Goal: Transaction & Acquisition: Purchase product/service

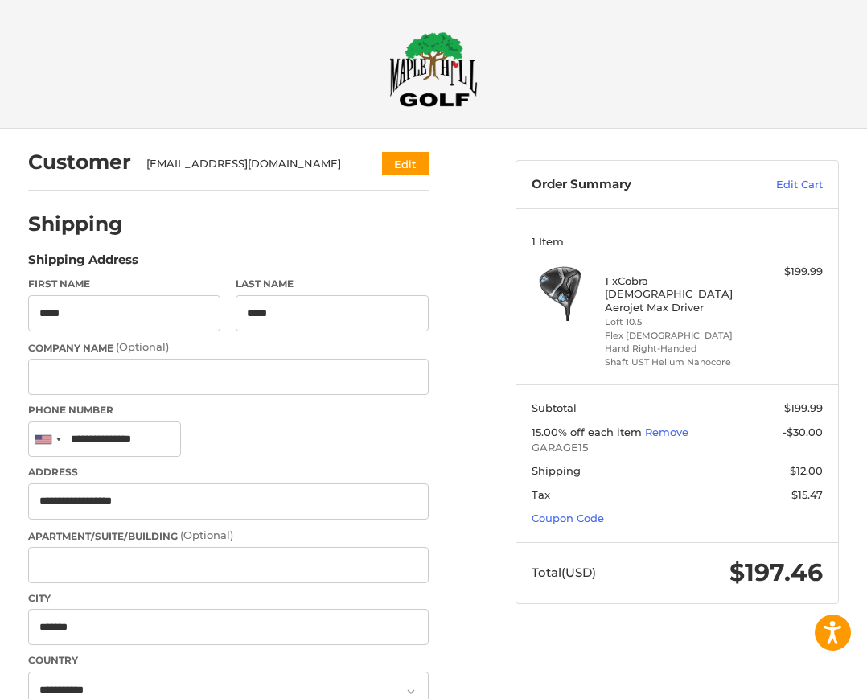
select select "**"
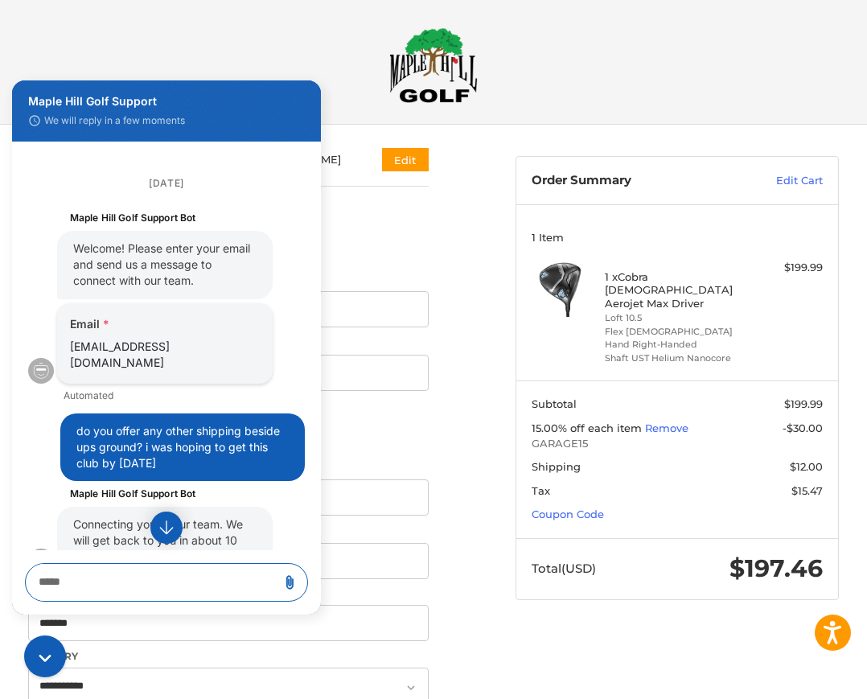
scroll to position [45, 0]
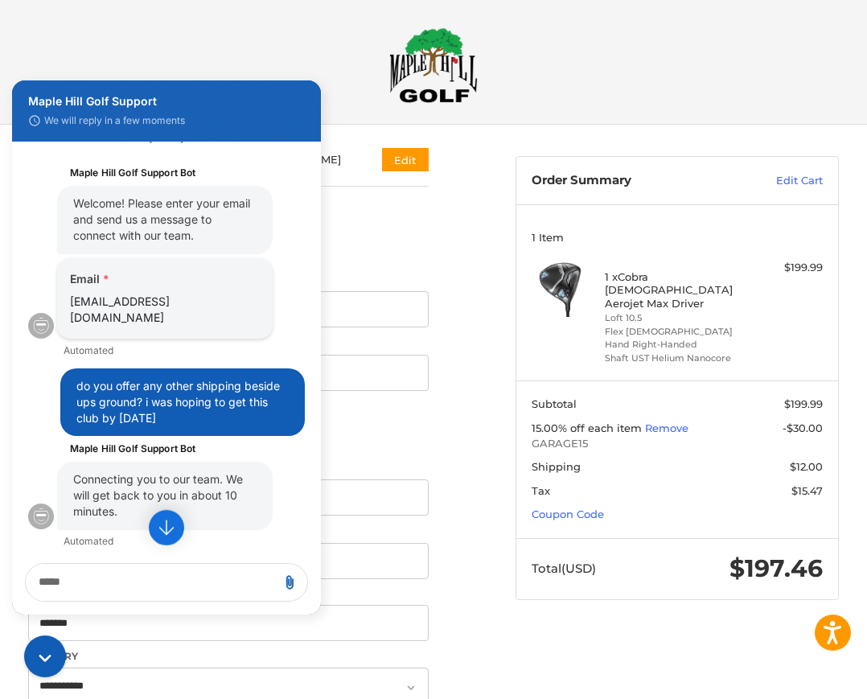
click at [166, 533] on icon "Jump to the latest message" at bounding box center [166, 527] width 14 height 15
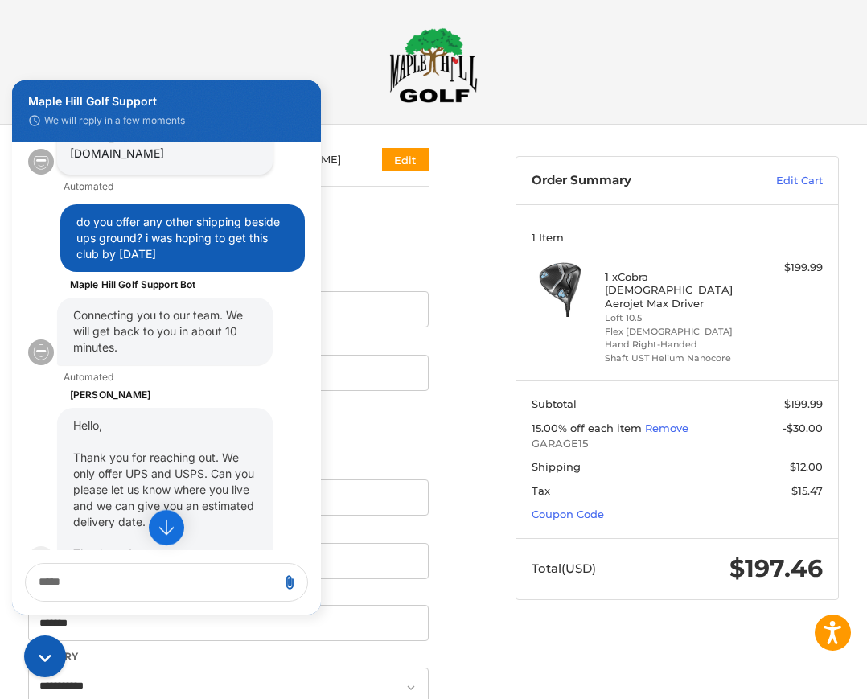
scroll to position [252, 0]
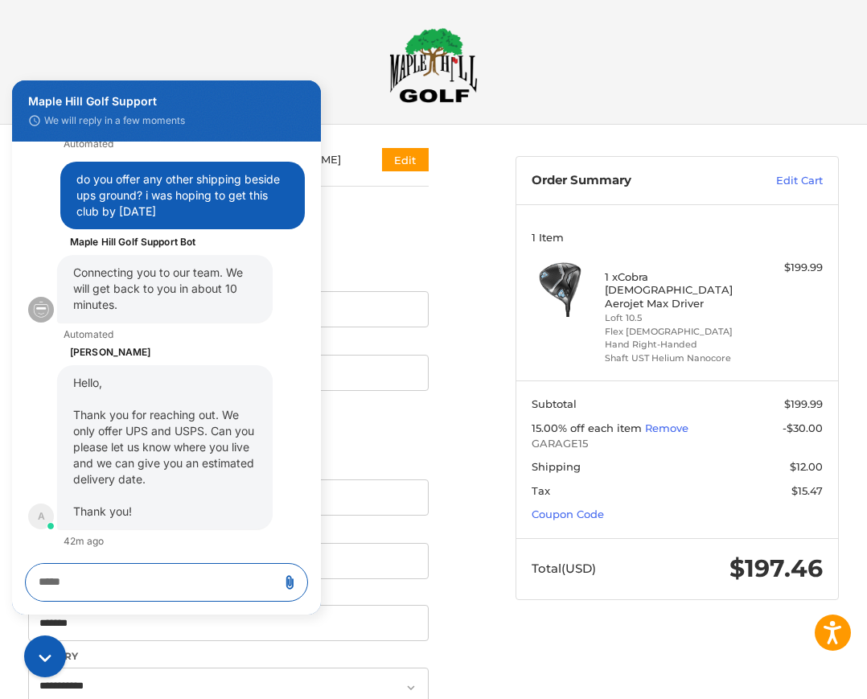
click at [69, 581] on textarea "live chat message input" at bounding box center [152, 582] width 240 height 37
type textarea "*"
type textarea "**********"
click at [288, 573] on icon "Send message" at bounding box center [289, 574] width 14 height 14
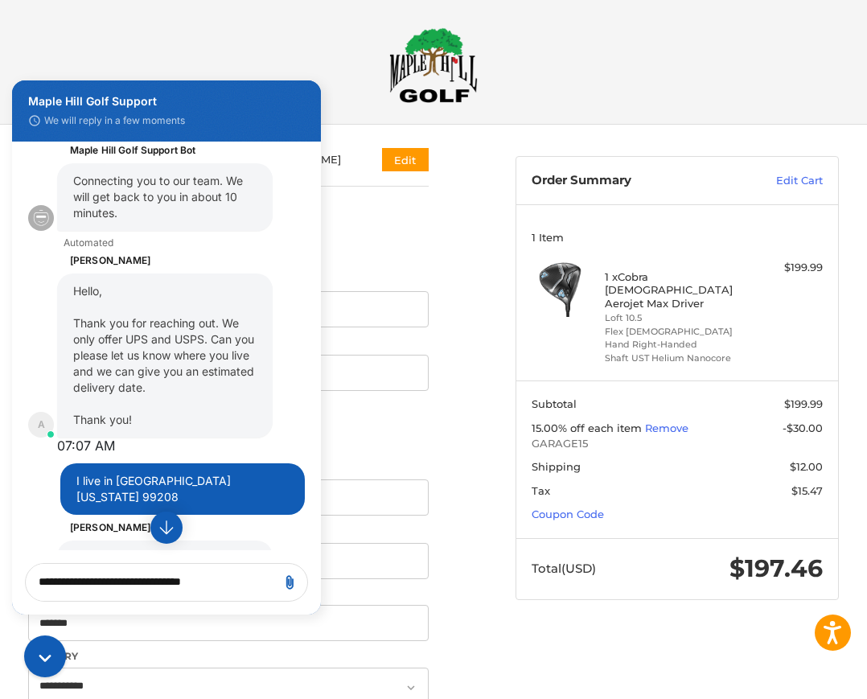
scroll to position [422, 0]
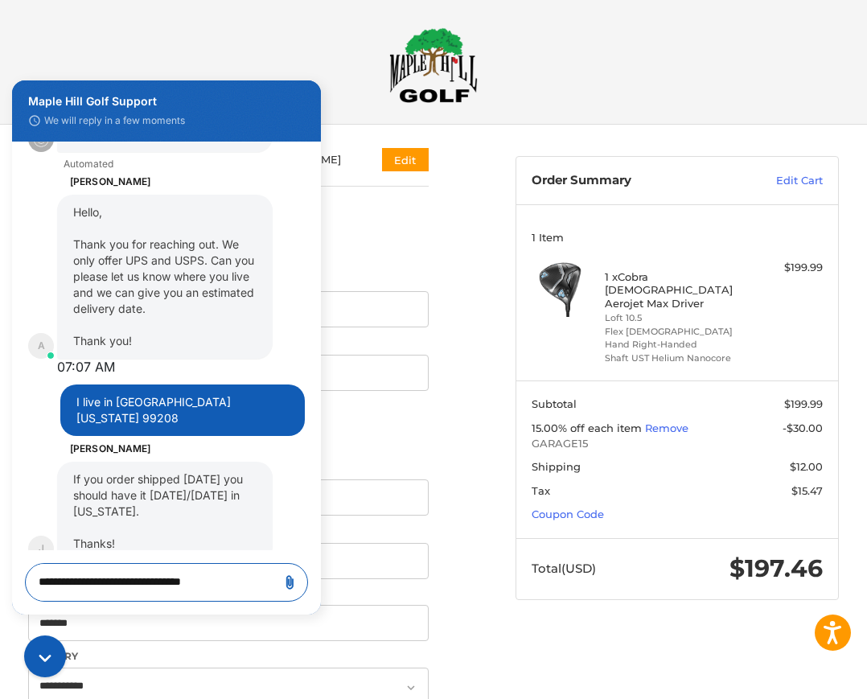
click at [89, 587] on textarea "**********" at bounding box center [152, 582] width 240 height 37
type textarea "**********"
click at [290, 585] on icon "Send message" at bounding box center [290, 583] width 14 height 14
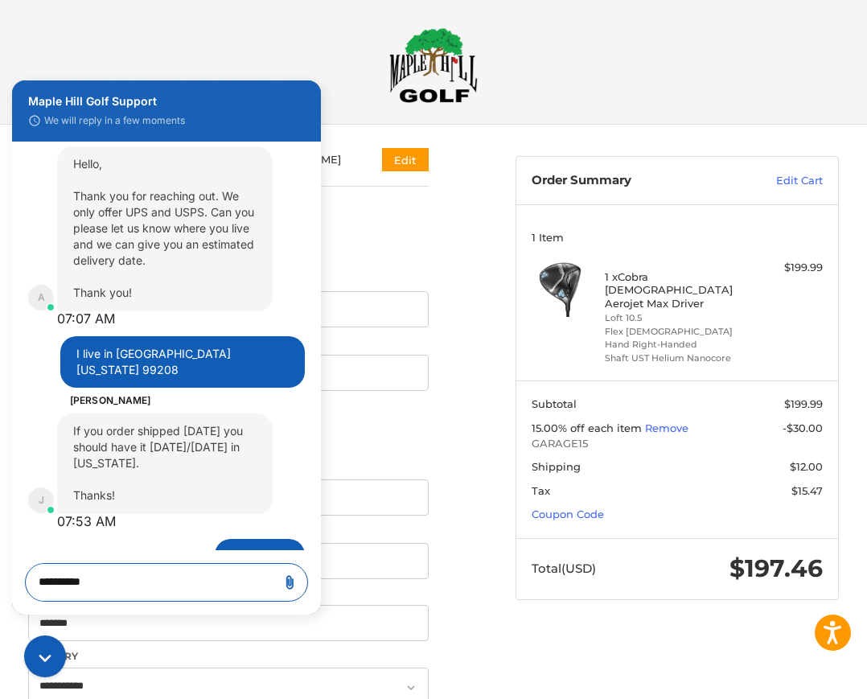
click at [48, 581] on textarea "**********" at bounding box center [152, 582] width 240 height 37
type textarea "*"
type textarea "**********"
click at [290, 578] on icon "Send message" at bounding box center [290, 575] width 14 height 14
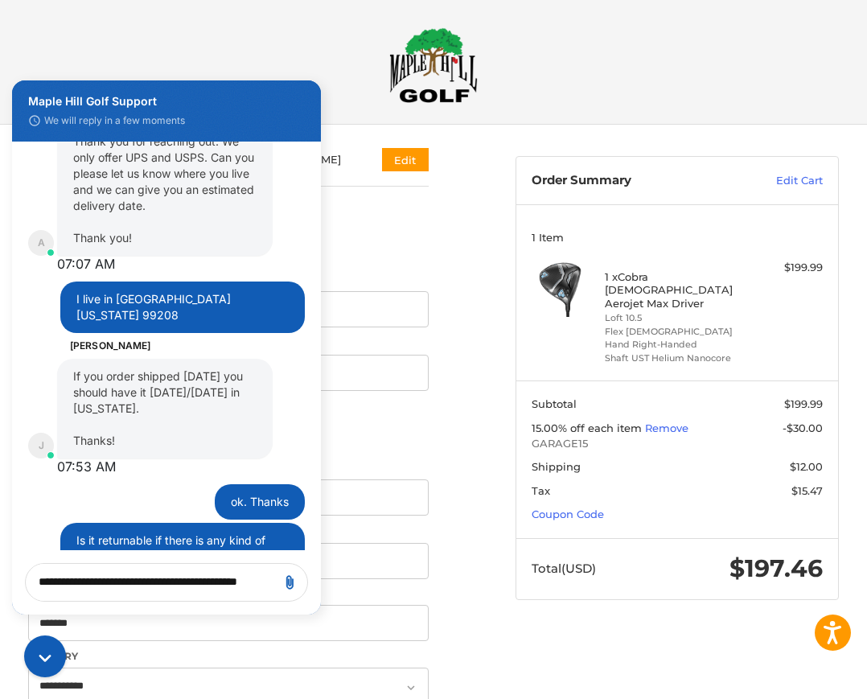
scroll to position [569, 0]
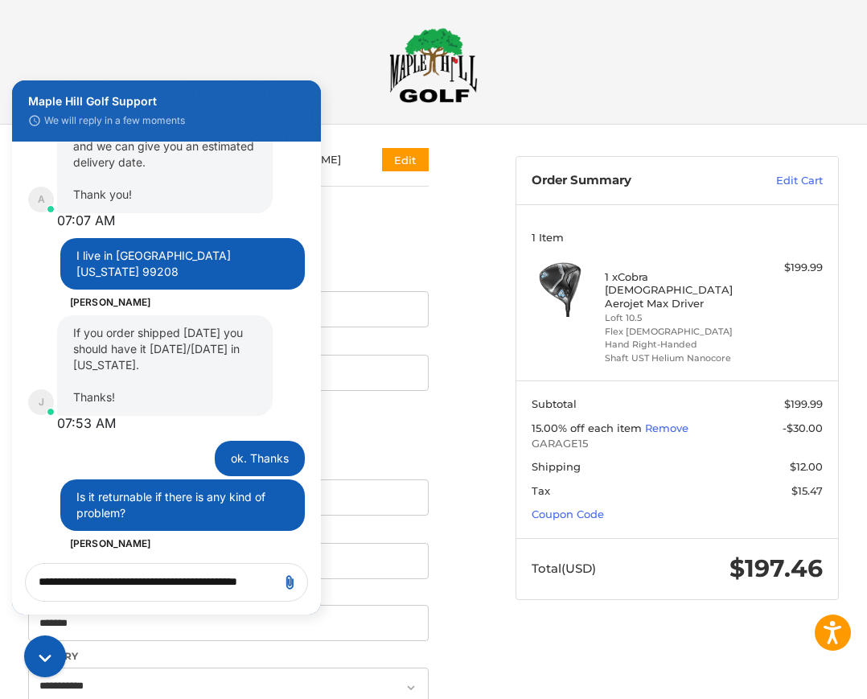
click at [76, 584] on textarea "**********" at bounding box center [152, 582] width 240 height 37
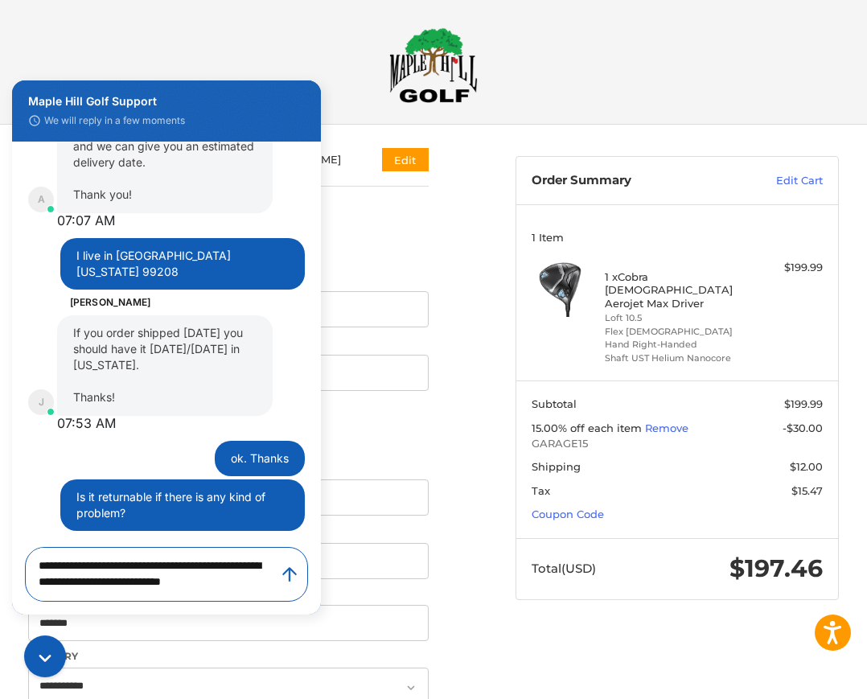
type textarea "**********"
click at [290, 580] on icon "Send message" at bounding box center [290, 575] width 14 height 14
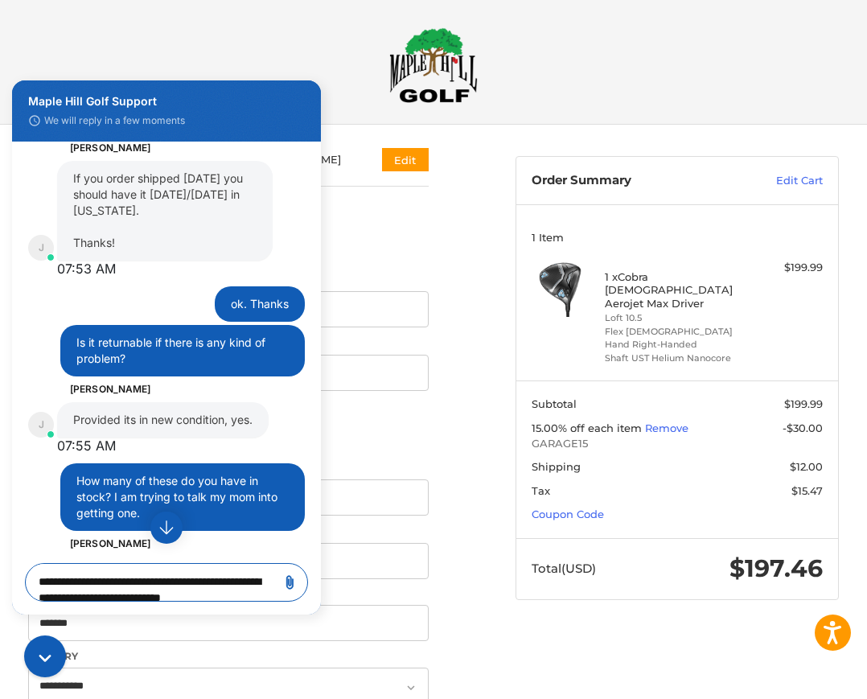
scroll to position [834, 0]
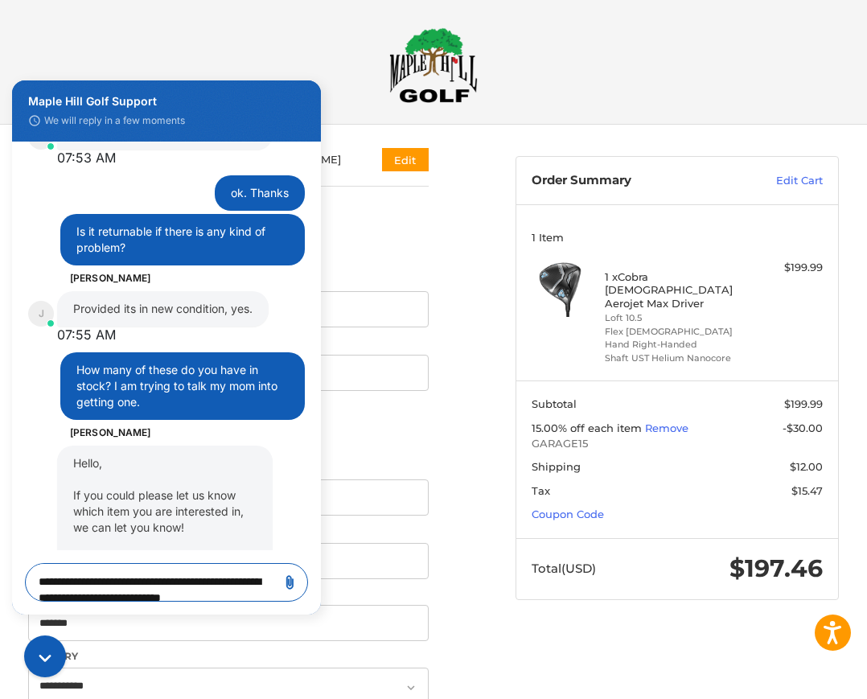
click at [84, 581] on textarea "**********" at bounding box center [152, 582] width 240 height 37
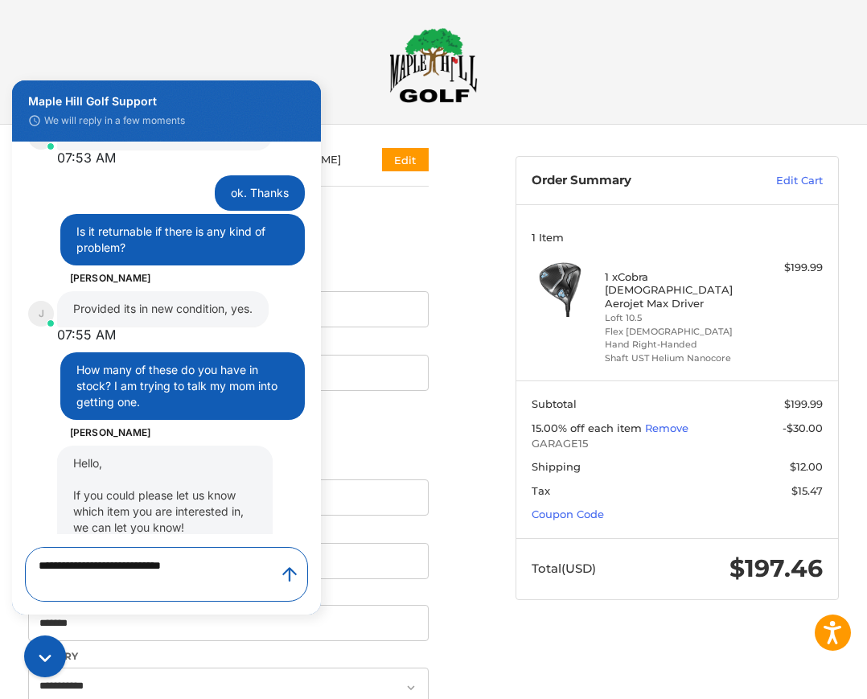
type textarea "**********"
click at [287, 576] on icon "Send message" at bounding box center [289, 574] width 14 height 14
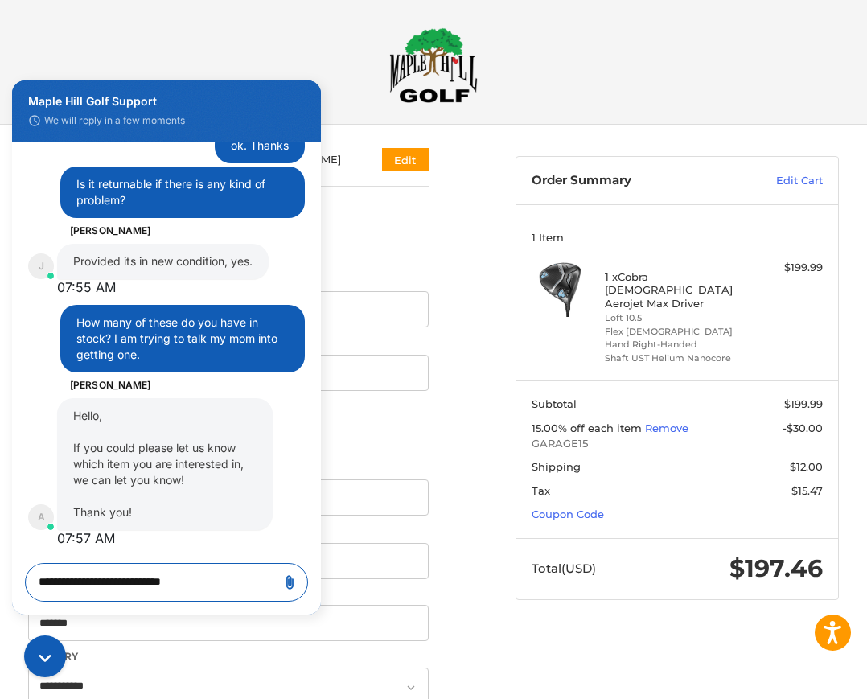
scroll to position [882, 0]
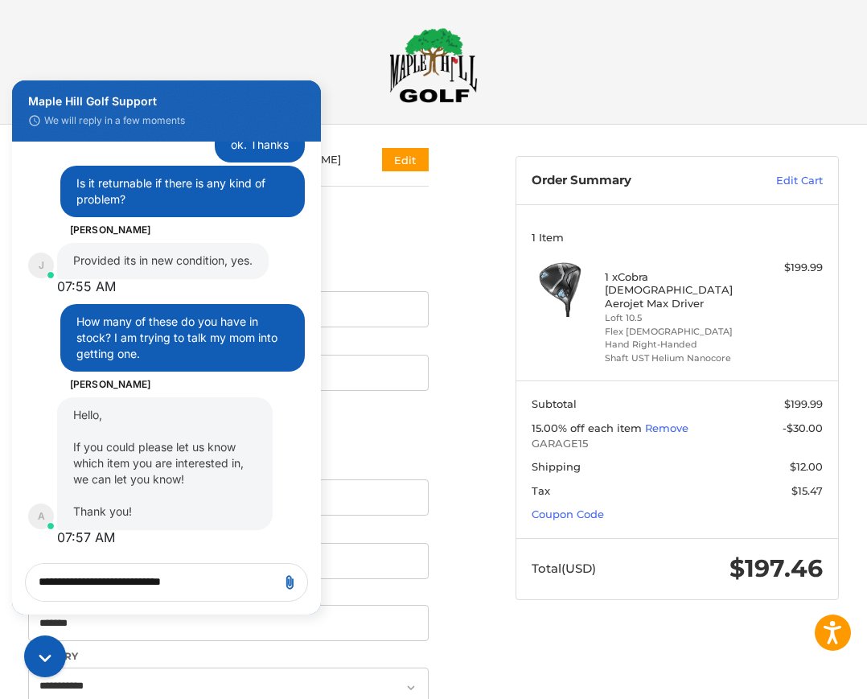
click at [806, 91] on body "Accessibility Screen-Reader Guide, Feedback, and Issue Reporting | New window C…" at bounding box center [433, 677] width 867 height 1362
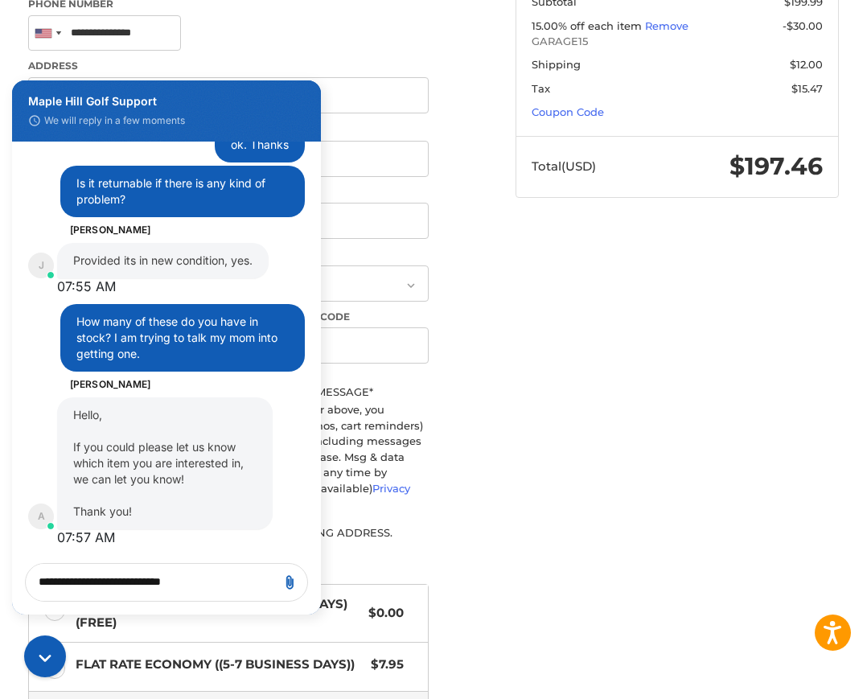
scroll to position [487, 0]
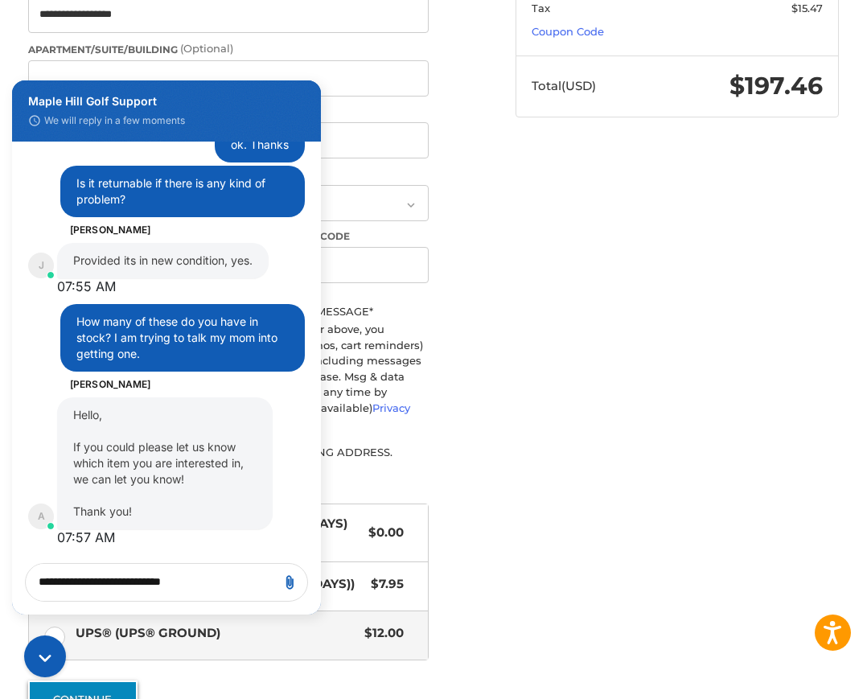
click at [88, 685] on button "Continue" at bounding box center [82, 698] width 109 height 37
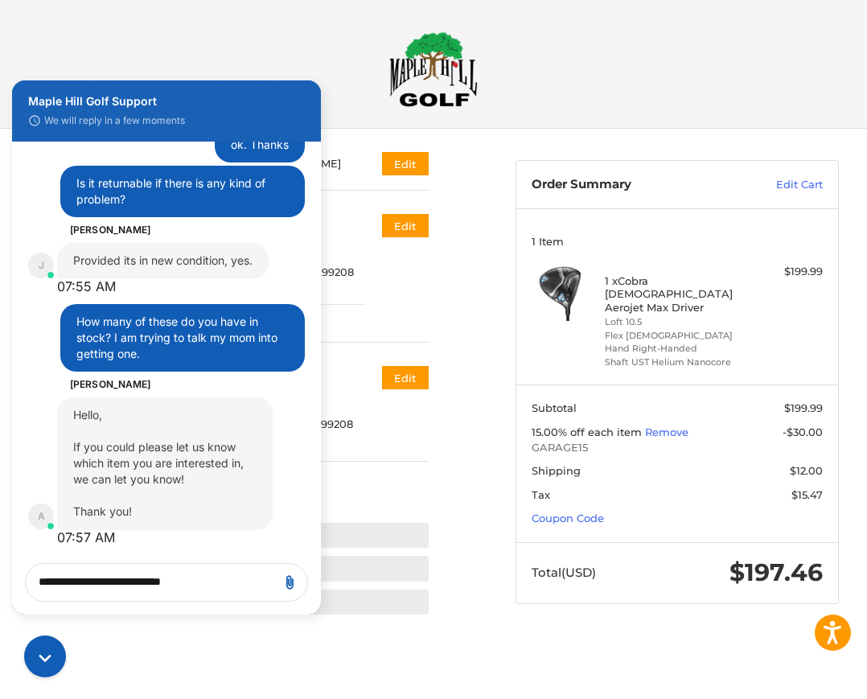
scroll to position [0, 0]
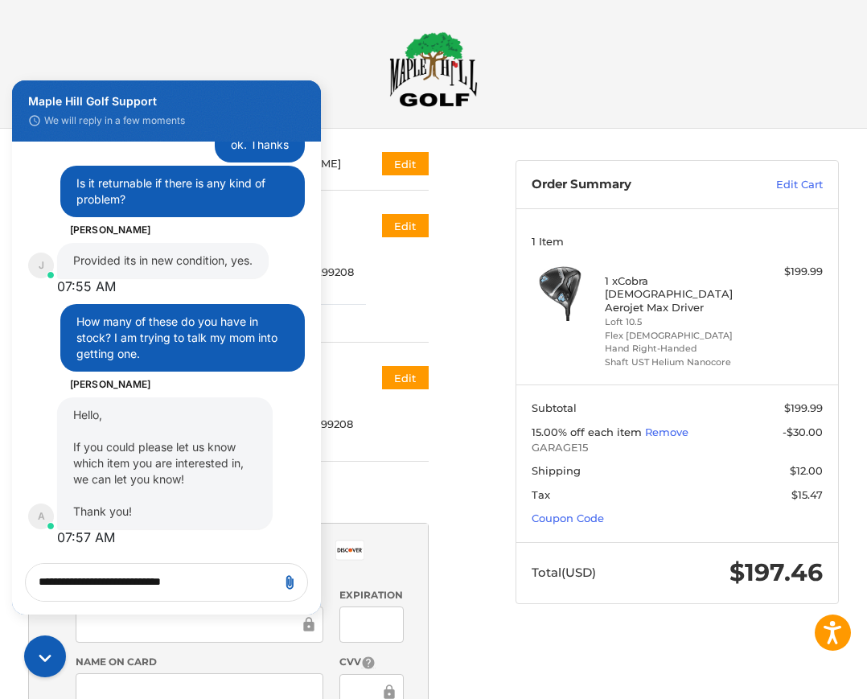
click at [644, 66] on h2 at bounding box center [433, 69] width 825 height 76
click at [646, 65] on h2 at bounding box center [433, 69] width 825 height 76
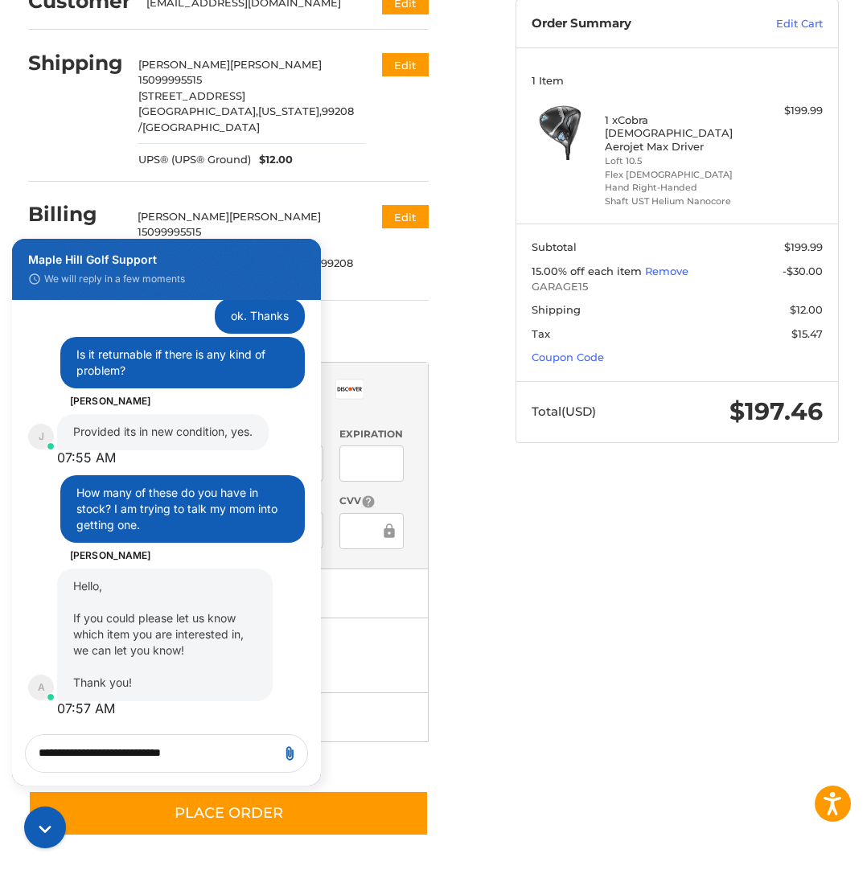
scroll to position [869, 0]
click at [545, 630] on div "Customer [EMAIL_ADDRESS][DOMAIN_NAME] Edit Shipping [PERSON_NAME] 15099995515 […" at bounding box center [433, 419] width 867 height 903
click at [24, 251] on div "Maple Hill Golf Support We will reply in a few moments" at bounding box center [166, 269] width 309 height 61
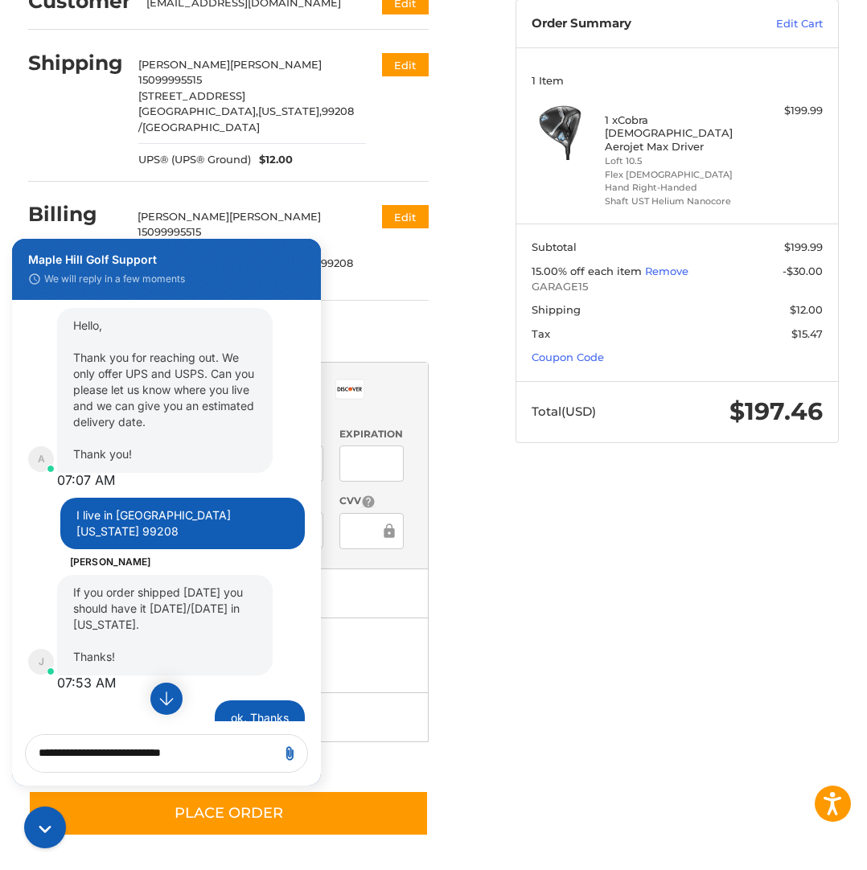
click at [472, 394] on ol "Customer [EMAIL_ADDRESS][DOMAIN_NAME] Edit Shipping [PERSON_NAME] 15099995515 […" at bounding box center [259, 402] width 463 height 868
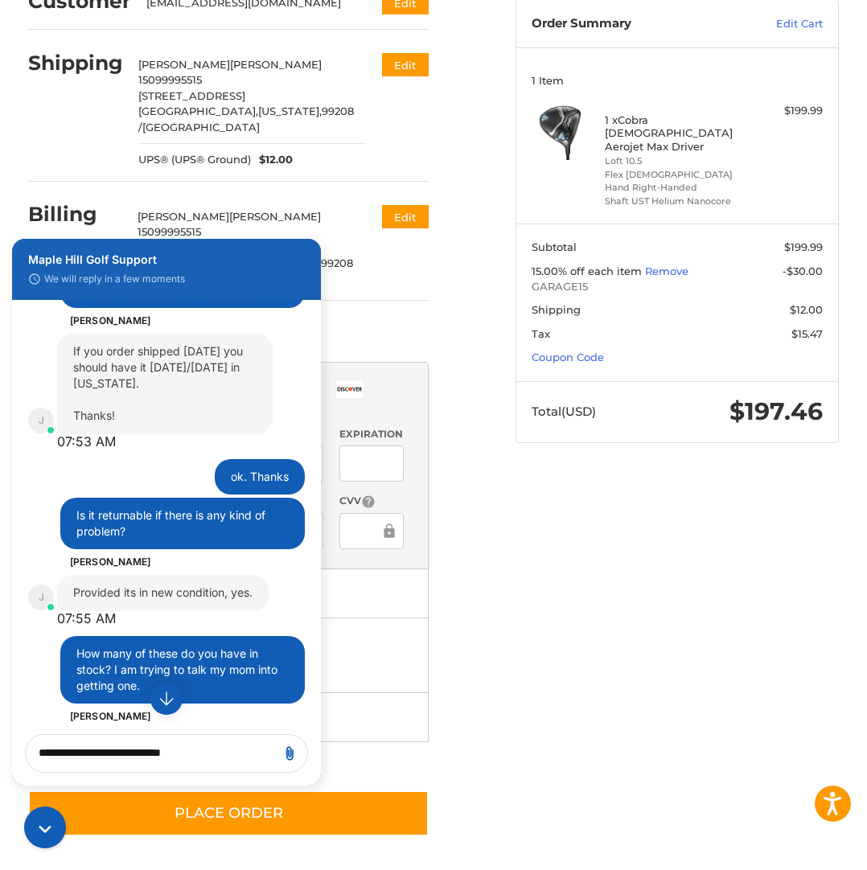
scroll to position [869, 0]
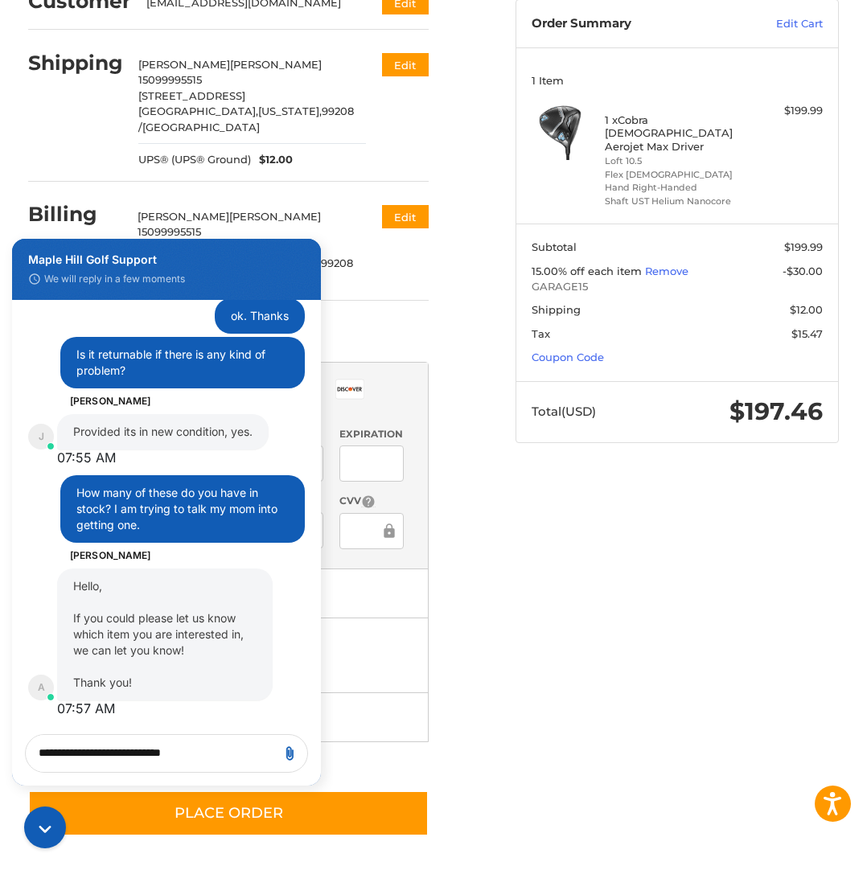
click at [309, 253] on div "Maple Hill Golf Support We will reply in a few moments" at bounding box center [166, 269] width 309 height 61
click at [22, 250] on div "Maple Hill Golf Support We will reply in a few moments" at bounding box center [166, 269] width 309 height 61
click at [539, 581] on div "Customer [EMAIL_ADDRESS][DOMAIN_NAME] Edit Shipping [PERSON_NAME] 15099995515 […" at bounding box center [433, 419] width 867 height 903
click at [543, 606] on div "Customer [EMAIL_ADDRESS][DOMAIN_NAME] Edit Shipping [PERSON_NAME] 15099995515 […" at bounding box center [433, 419] width 867 height 903
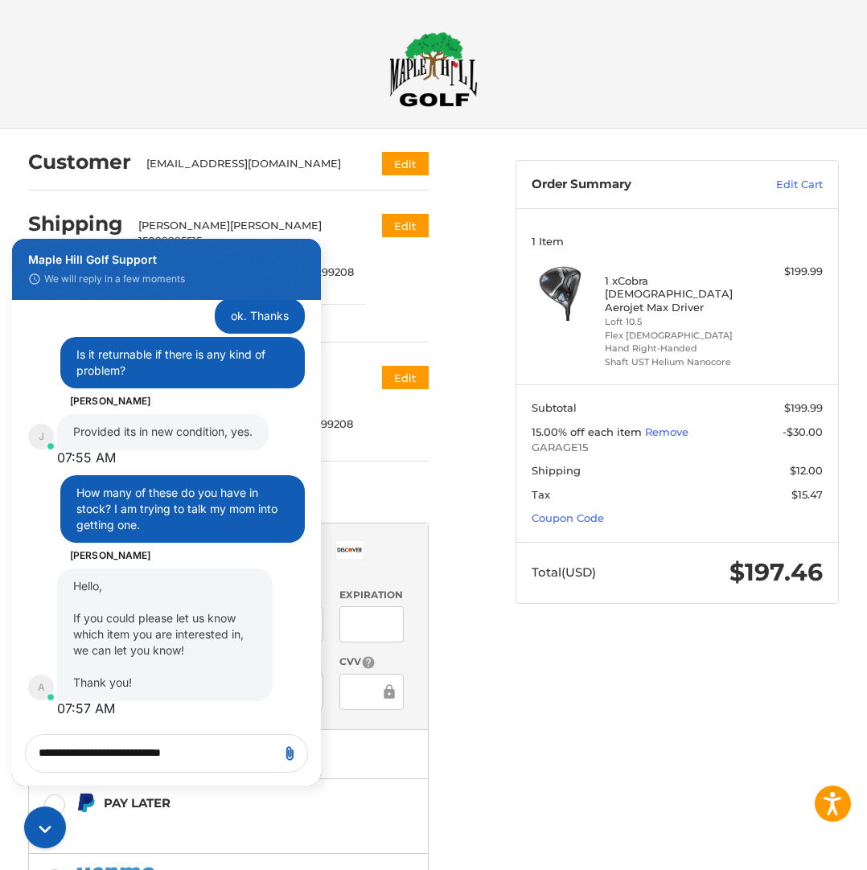
scroll to position [162, 0]
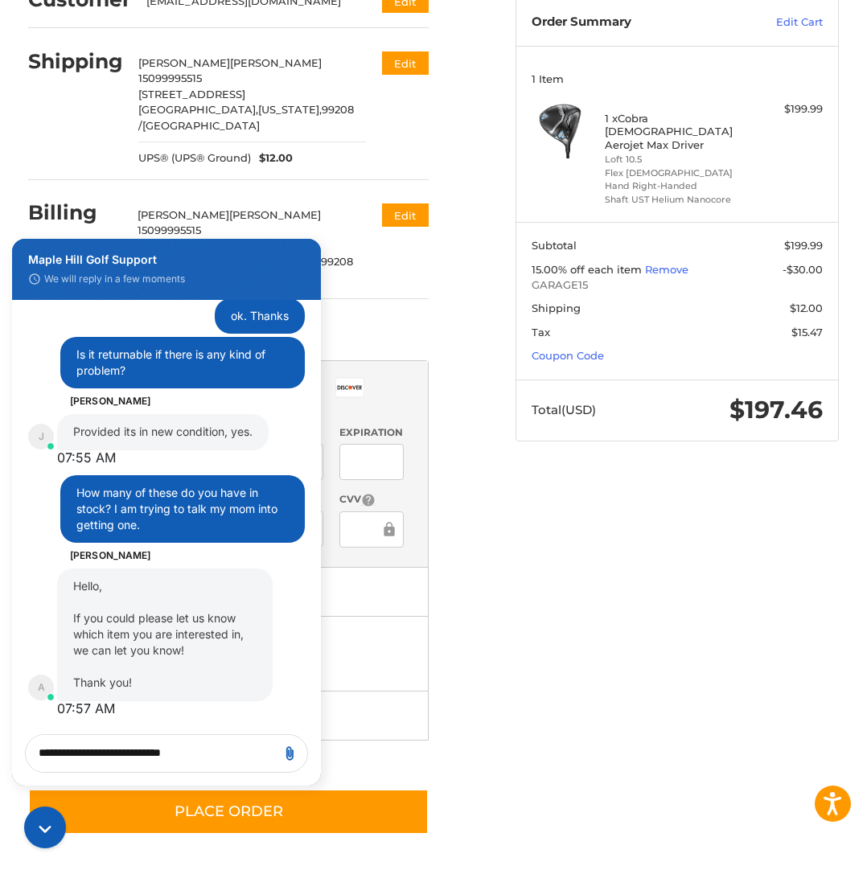
click at [404, 273] on div "Billing [PERSON_NAME] 15099995515 [STREET_ADDRESS][US_STATE] Edit" at bounding box center [228, 242] width 400 height 113
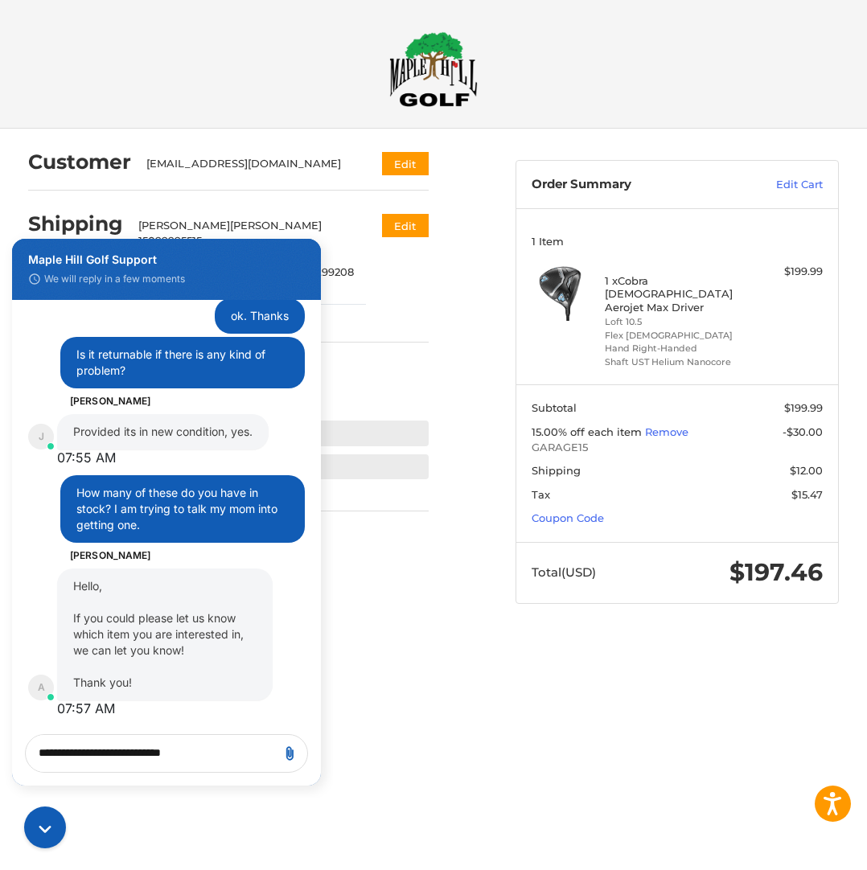
select select "**"
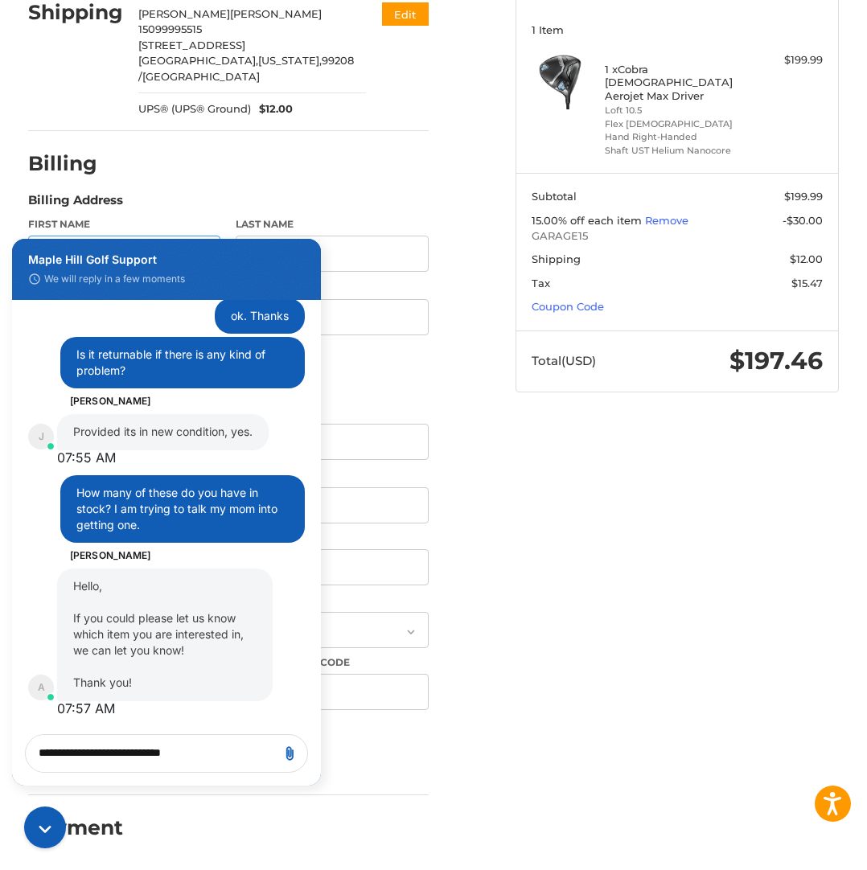
scroll to position [212, 0]
click at [28, 248] on div "Maple Hill Golf Support We will reply in a few moments" at bounding box center [166, 269] width 309 height 61
click at [553, 534] on div "Customer [EMAIL_ADDRESS][DOMAIN_NAME] Edit Shipping [PERSON_NAME] 15099995515 […" at bounding box center [433, 393] width 867 height 954
click at [560, 625] on div "Customer [EMAIL_ADDRESS][DOMAIN_NAME] Edit Shipping [PERSON_NAME] 15099995515 […" at bounding box center [433, 393] width 867 height 954
click at [557, 626] on div "Customer [EMAIL_ADDRESS][DOMAIN_NAME] Edit Shipping [PERSON_NAME] 15099995515 […" at bounding box center [433, 393] width 867 height 954
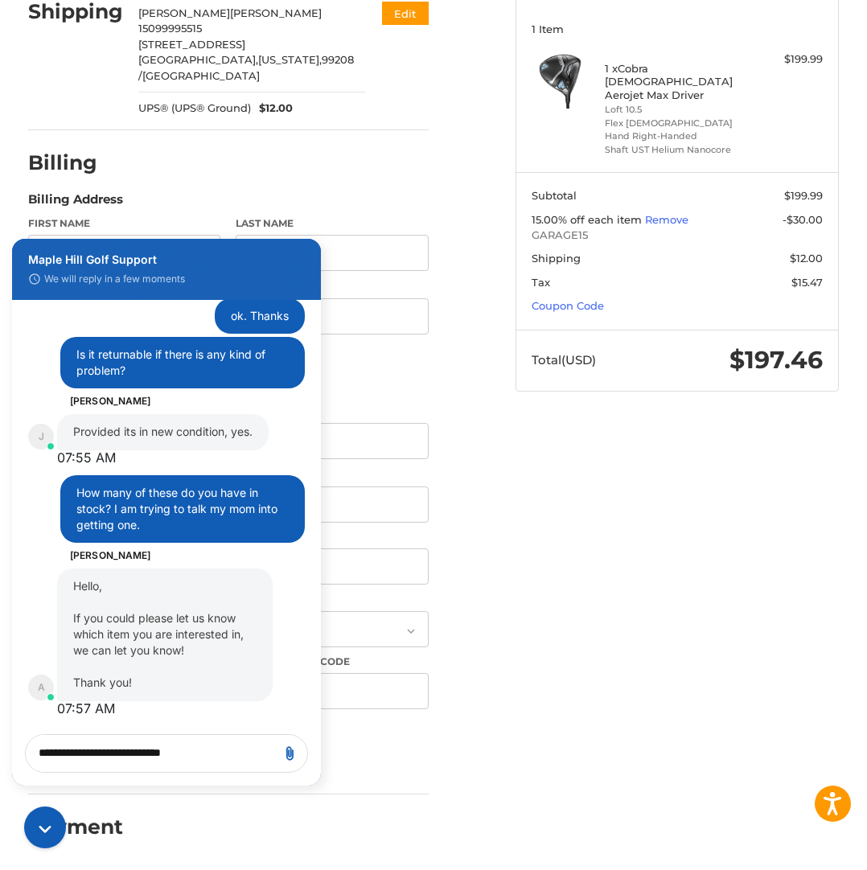
click at [304, 253] on div "Maple Hill Golf Support We will reply in a few moments" at bounding box center [166, 269] width 309 height 61
click at [531, 503] on div "Customer [EMAIL_ADDRESS][DOMAIN_NAME] Edit Shipping [PERSON_NAME] 15099995515 […" at bounding box center [433, 393] width 867 height 954
click at [831, 698] on icon "Open accessiBe: accessibility options, statement and help" at bounding box center [832, 804] width 19 height 26
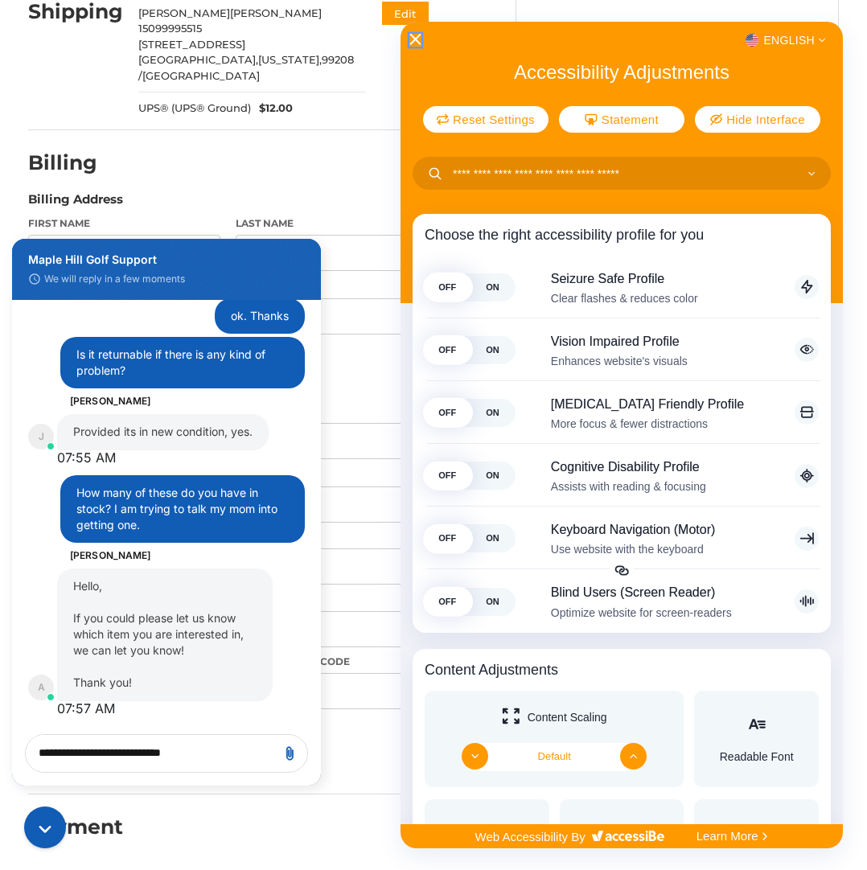
click at [413, 42] on icon "Close Accessibility Interface" at bounding box center [415, 39] width 11 height 11
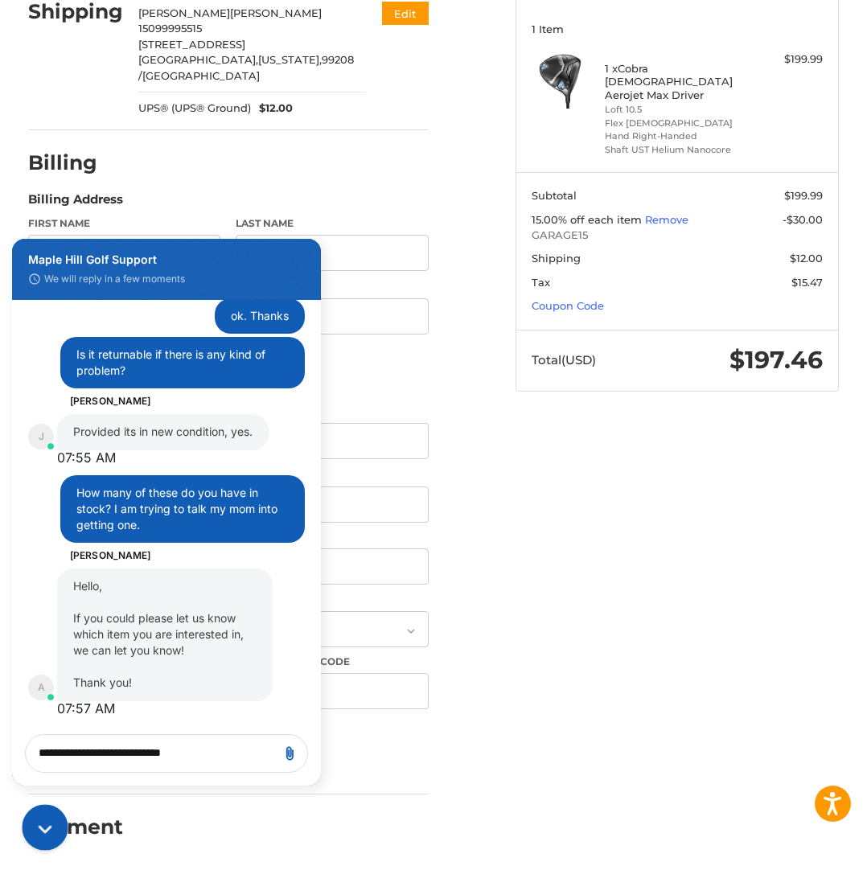
click at [47, 698] on icon "Gorgias live chat" at bounding box center [45, 828] width 28 height 35
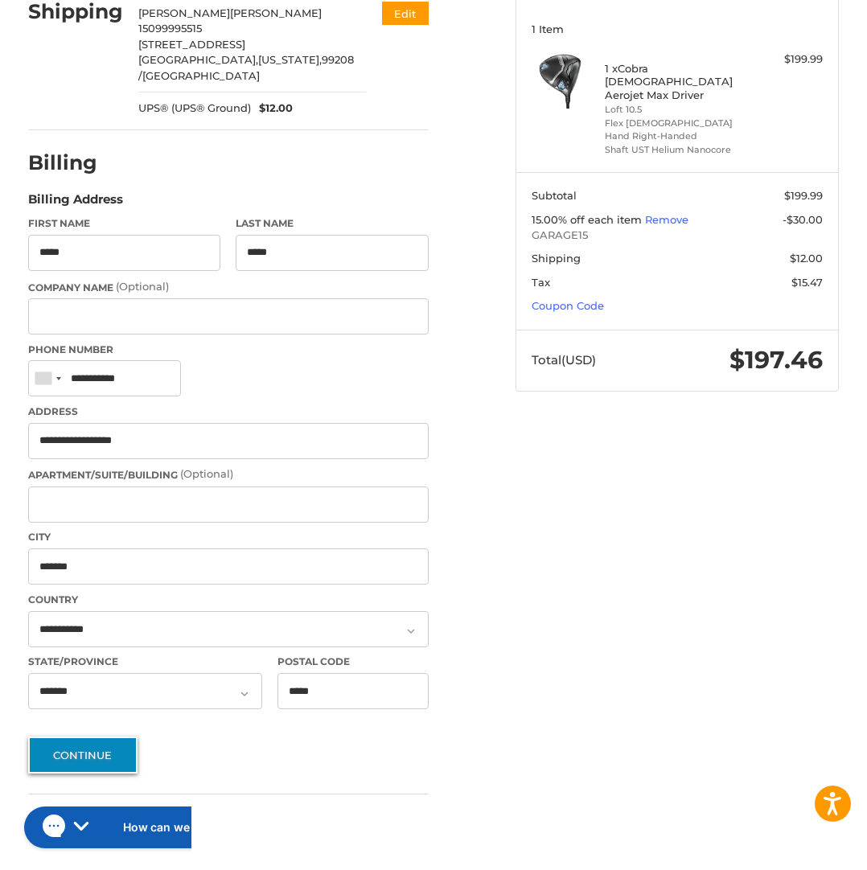
click at [60, 698] on button "Continue" at bounding box center [82, 755] width 109 height 37
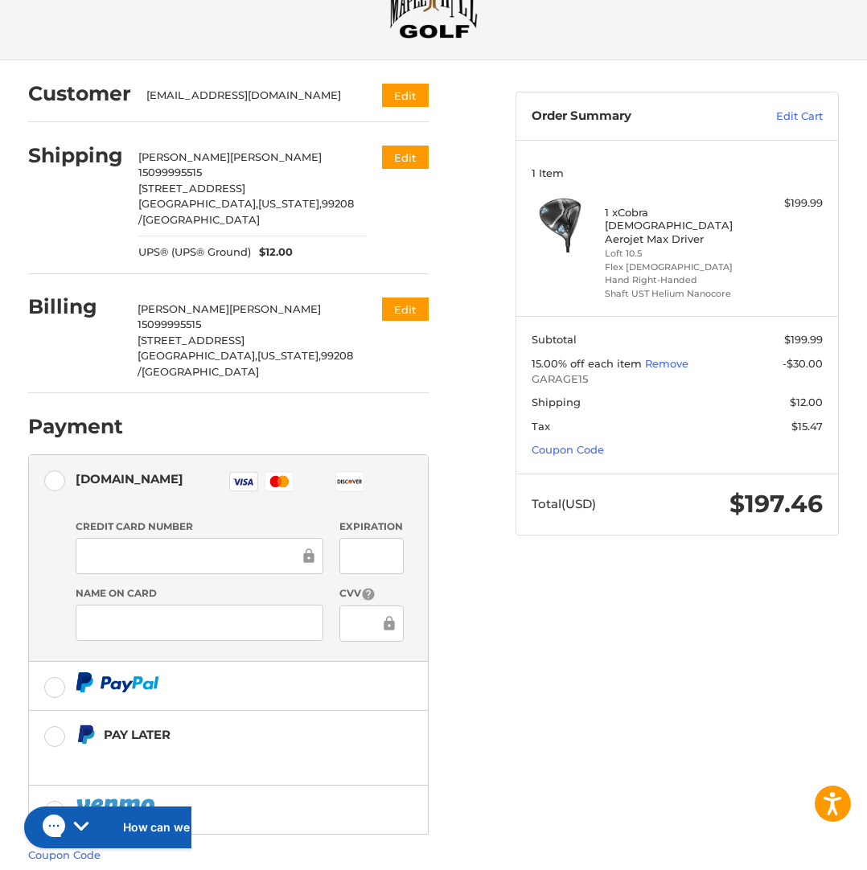
scroll to position [162, 0]
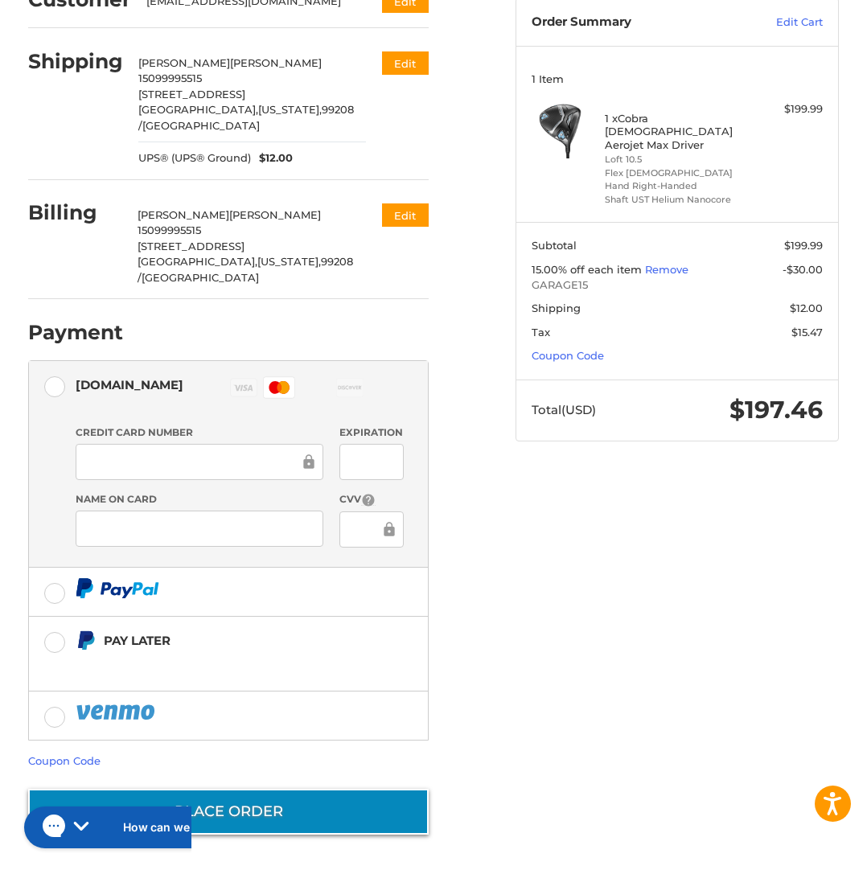
click at [257, 698] on button "Place Order" at bounding box center [228, 812] width 400 height 46
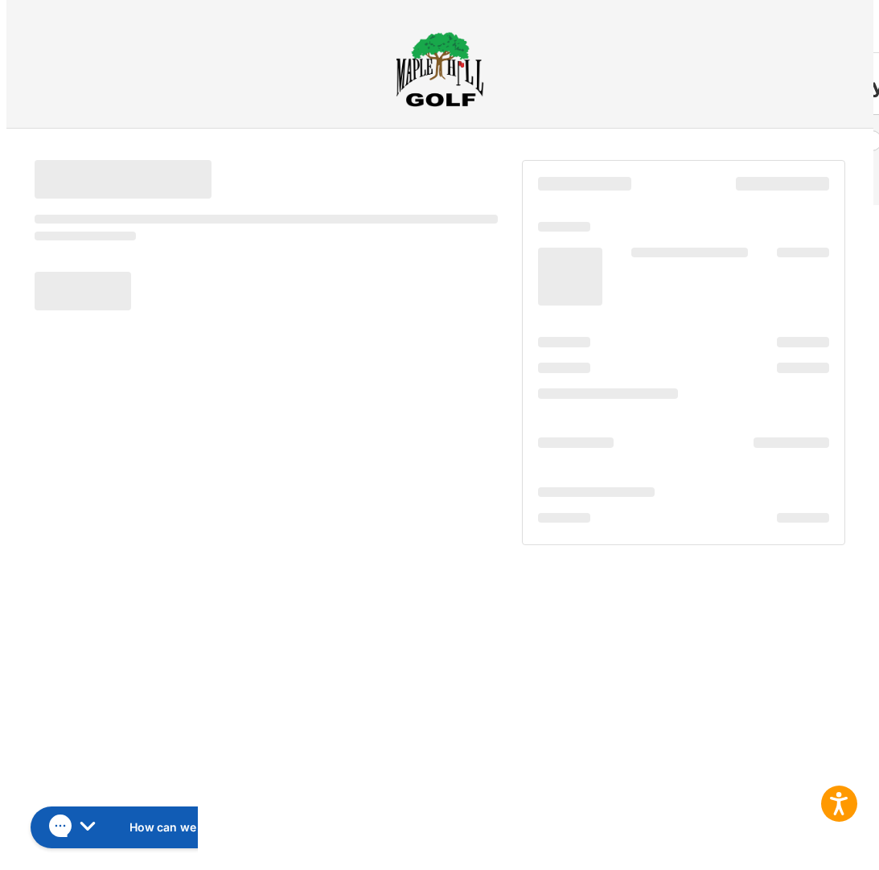
scroll to position [0, 0]
